Goal: Transaction & Acquisition: Obtain resource

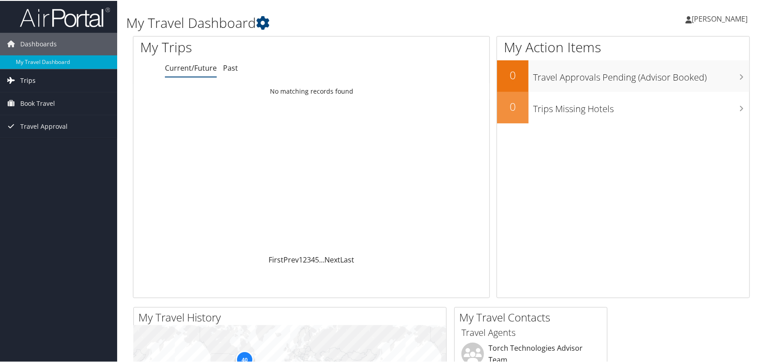
click at [18, 80] on link "Trips" at bounding box center [58, 79] width 117 height 23
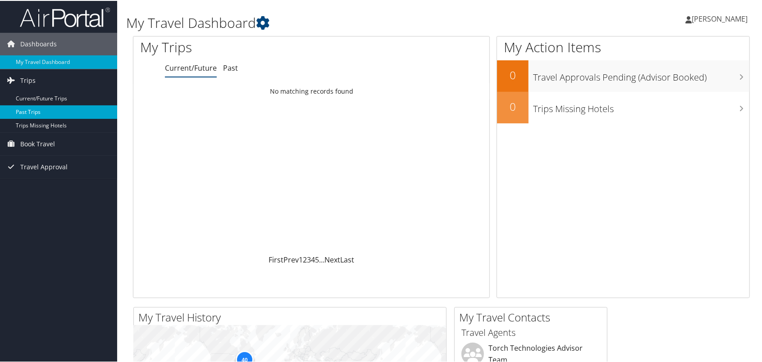
click at [41, 110] on link "Past Trips" at bounding box center [58, 112] width 117 height 14
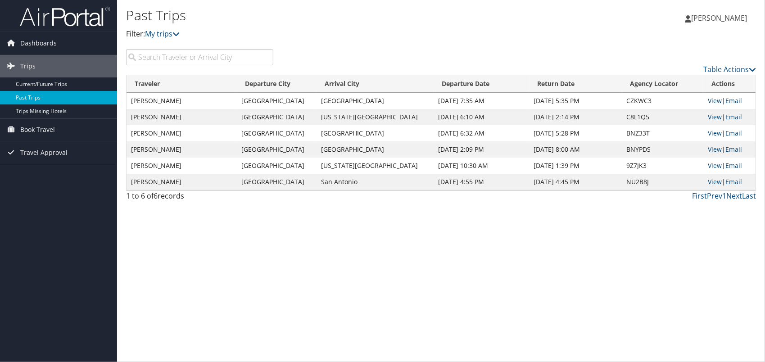
click at [709, 101] on link "View" at bounding box center [715, 100] width 14 height 9
click at [726, 100] on link "Email" at bounding box center [734, 100] width 17 height 9
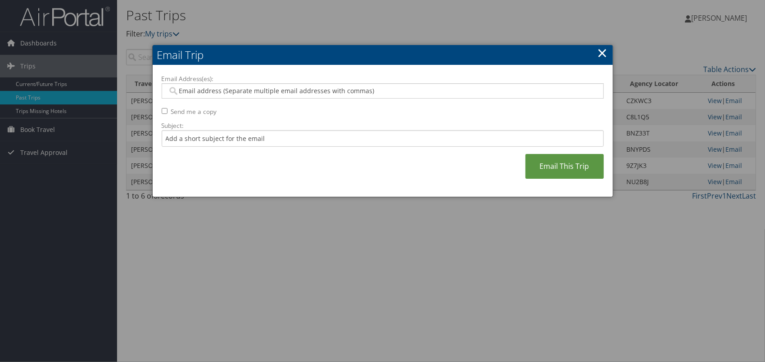
click at [165, 112] on input "Send me a copy" at bounding box center [165, 111] width 6 height 6
checkbox input "true"
click at [316, 90] on input "Email Address(es):" at bounding box center [383, 90] width 431 height 9
type input "chris"
drag, startPoint x: 620, startPoint y: 54, endPoint x: 611, endPoint y: 54, distance: 9.5
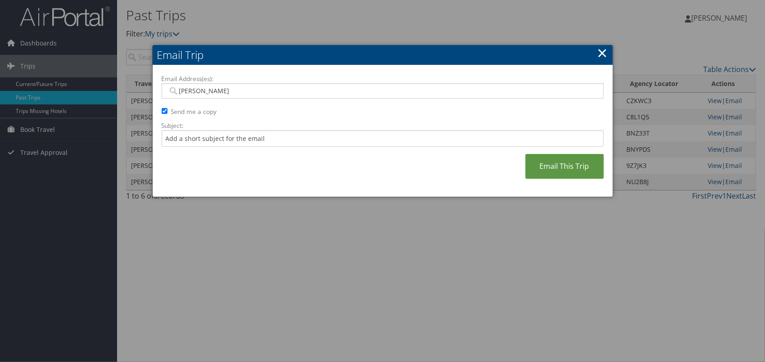
click at [616, 54] on div at bounding box center [382, 181] width 765 height 362
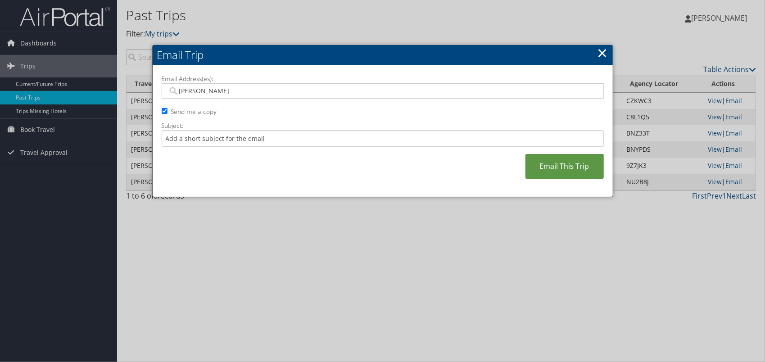
click at [610, 53] on h2 "Email Trip" at bounding box center [383, 55] width 460 height 20
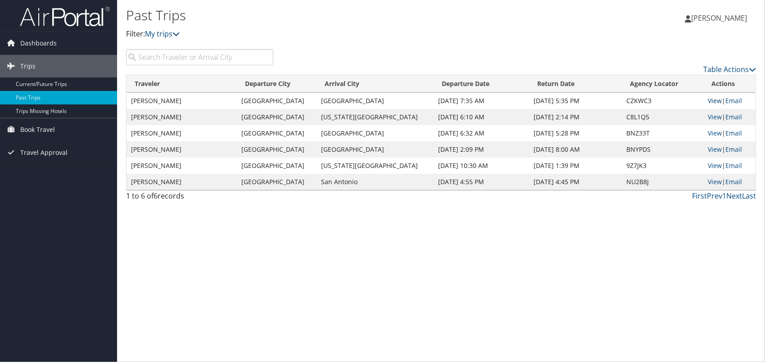
click at [713, 101] on link "View" at bounding box center [715, 100] width 14 height 9
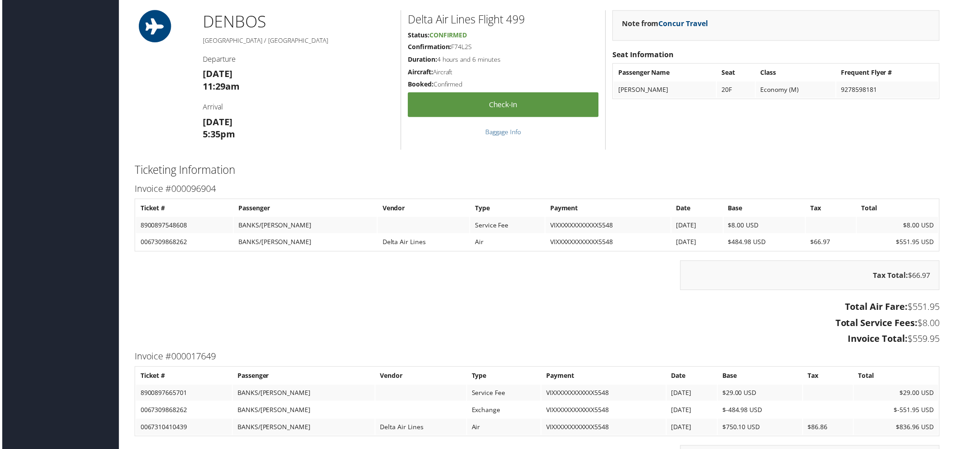
scroll to position [609, 0]
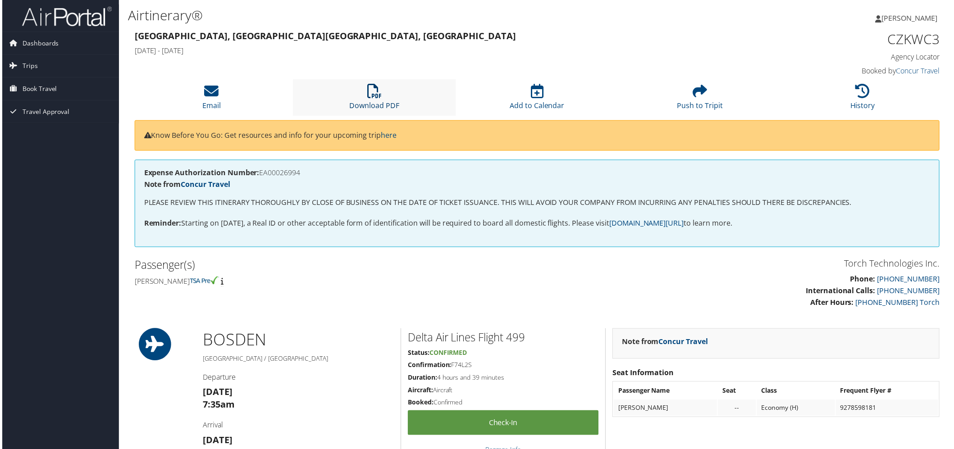
click at [374, 87] on icon at bounding box center [373, 91] width 14 height 14
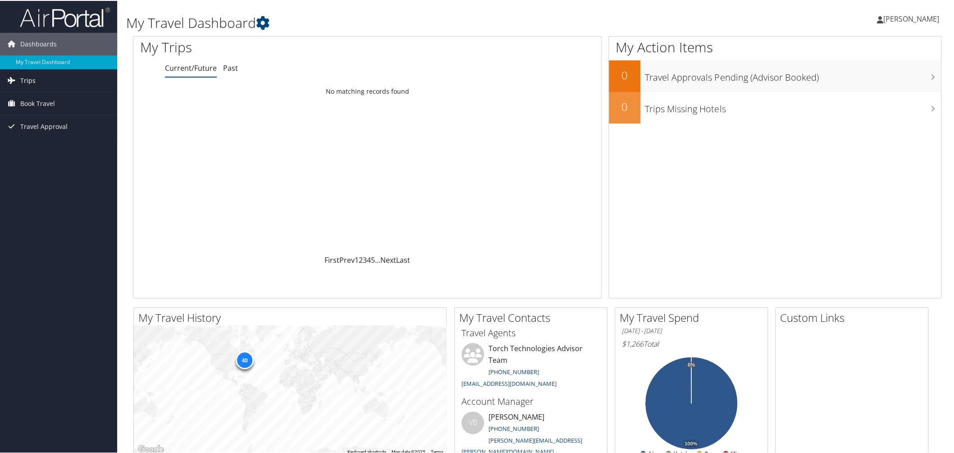
click at [27, 79] on span "Trips" at bounding box center [27, 79] width 15 height 23
click at [32, 108] on link "Past Trips" at bounding box center [58, 112] width 117 height 14
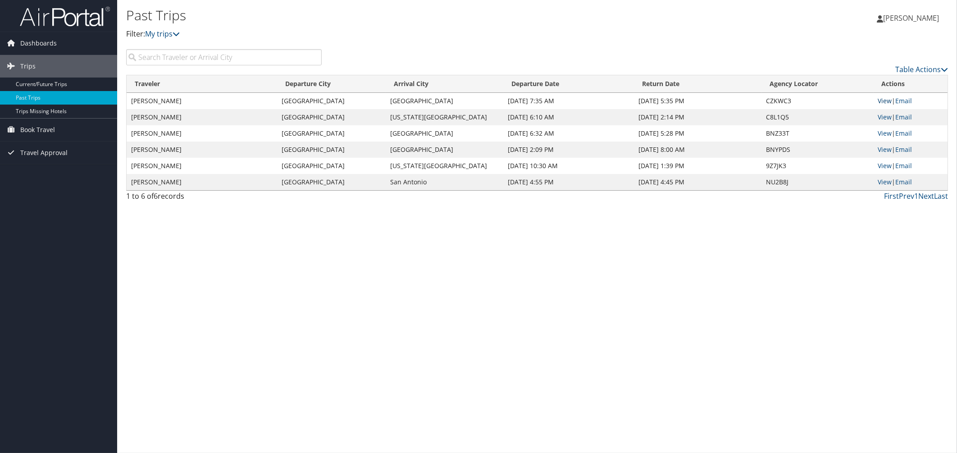
click at [878, 101] on link "View" at bounding box center [885, 100] width 14 height 9
